Goal: Transaction & Acquisition: Purchase product/service

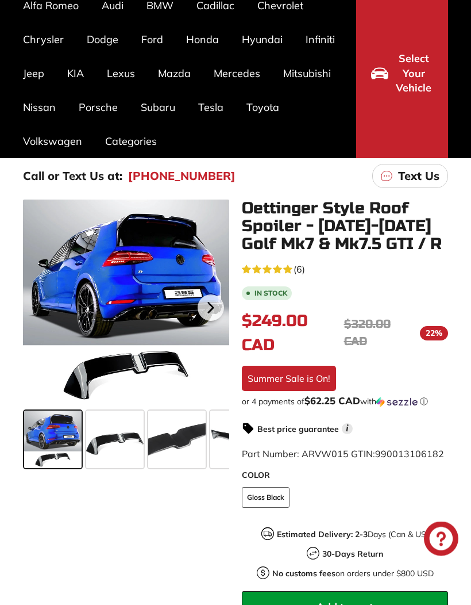
scroll to position [103, 0]
click at [213, 302] on icon at bounding box center [211, 307] width 26 height 26
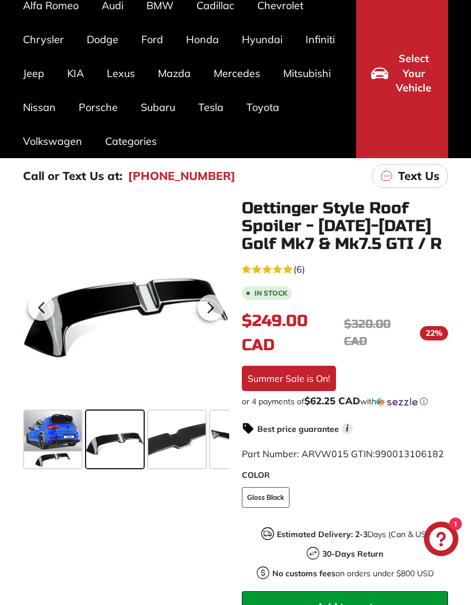
click at [210, 305] on icon at bounding box center [211, 307] width 5 height 10
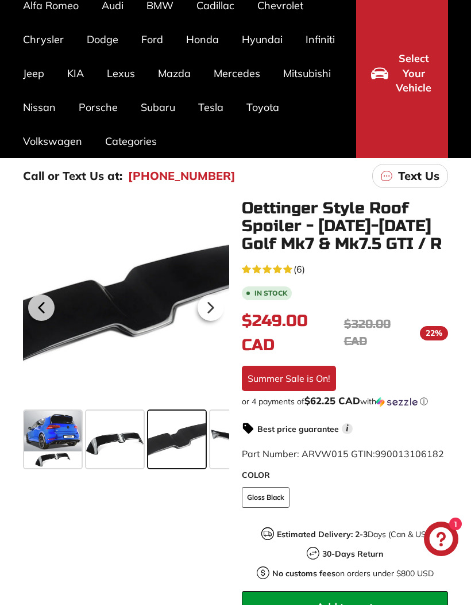
click at [212, 307] on icon at bounding box center [211, 307] width 5 height 10
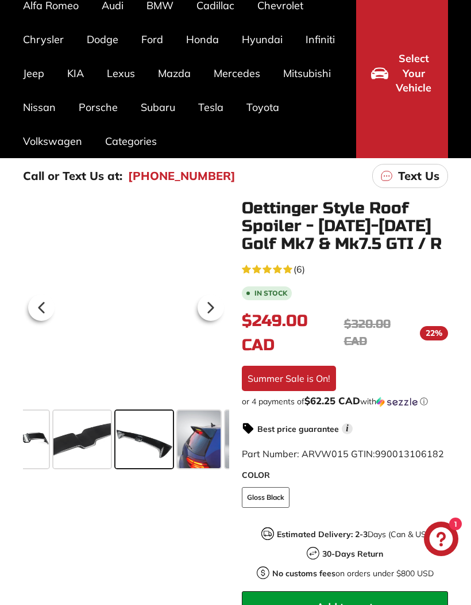
scroll to position [0, 113]
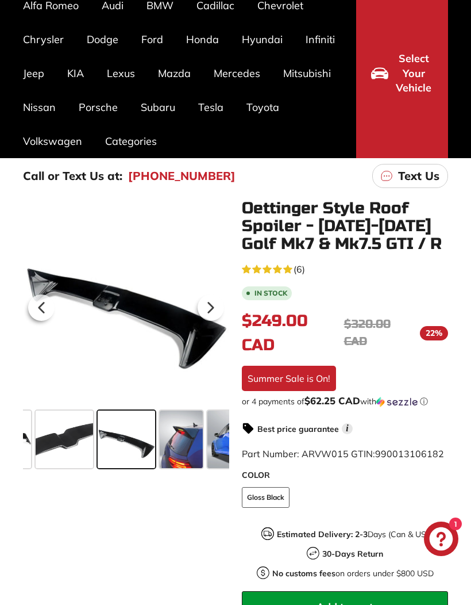
click at [214, 303] on icon at bounding box center [211, 307] width 26 height 26
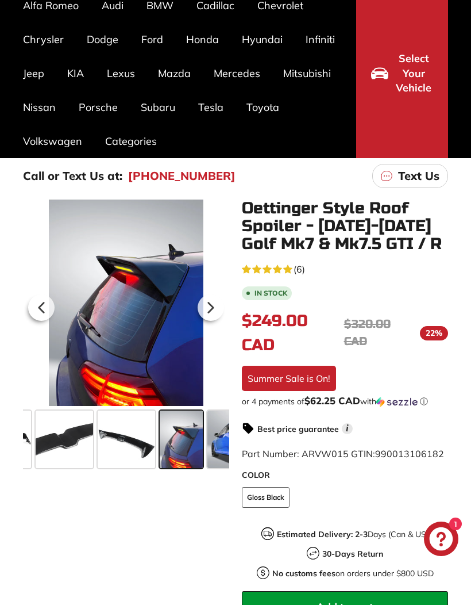
click at [216, 304] on icon at bounding box center [211, 307] width 26 height 26
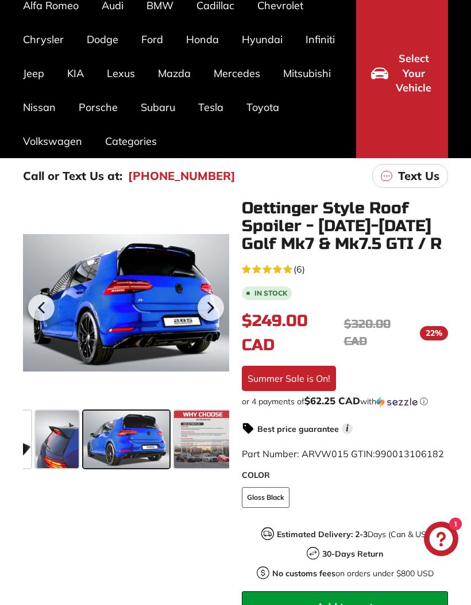
click at [214, 302] on icon at bounding box center [211, 307] width 26 height 26
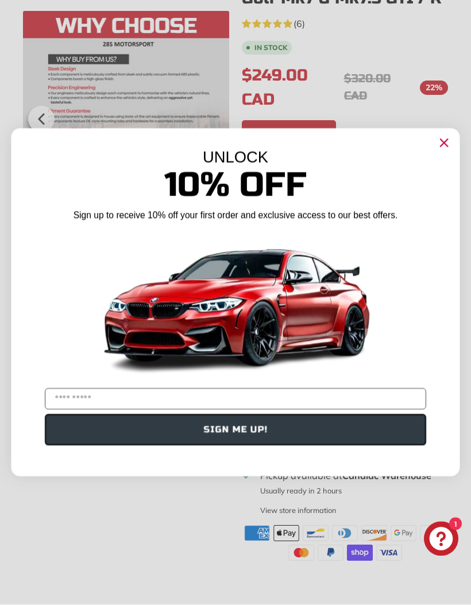
scroll to position [348, 0]
click at [443, 152] on circle "Close dialog" at bounding box center [444, 143] width 17 height 17
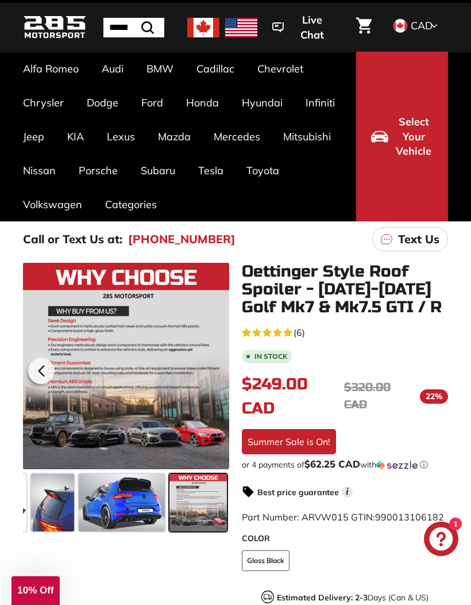
scroll to position [0, 0]
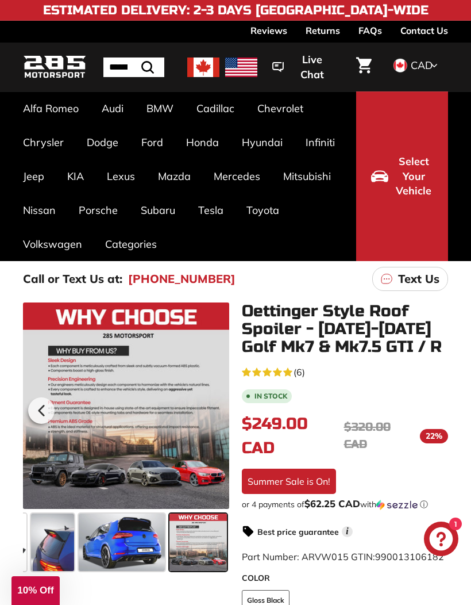
click at [222, 406] on link "Golf R Mk7 [[DATE]-[DATE]]" at bounding box center [213, 417] width 51 height 48
